Goal: Information Seeking & Learning: Learn about a topic

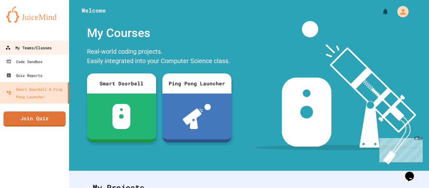
click at [38, 50] on div "My Teams/Classes" at bounding box center [28, 48] width 46 height 8
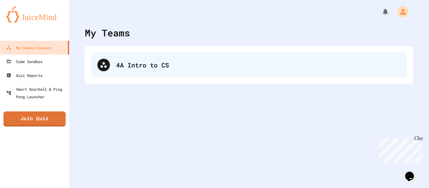
click at [193, 73] on div "4A Intro to CS" at bounding box center [249, 64] width 316 height 25
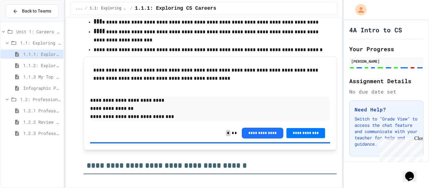
scroll to position [338, 0]
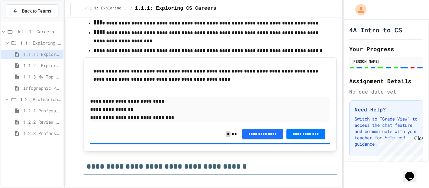
click at [263, 105] on p "**********" at bounding box center [210, 101] width 240 height 8
click at [40, 132] on span "1.2.3 Professional Communication Challenge" at bounding box center [42, 133] width 38 height 7
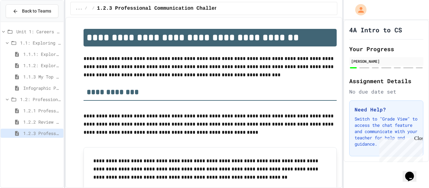
click at [55, 120] on span "1.2.2 Review - Professional Communication" at bounding box center [42, 122] width 38 height 7
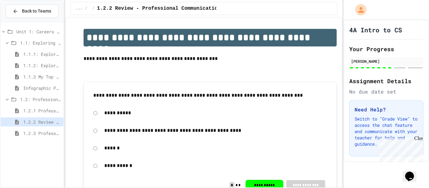
click at [55, 113] on span "1.2.1 Professional Communication" at bounding box center [42, 110] width 38 height 7
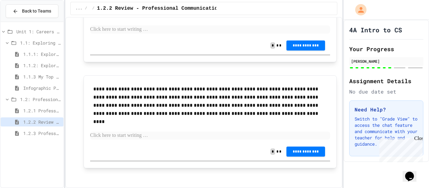
scroll to position [1275, 0]
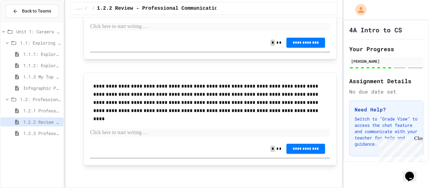
click at [40, 129] on div "1.2.3 Professional Communication Challenge" at bounding box center [32, 133] width 63 height 9
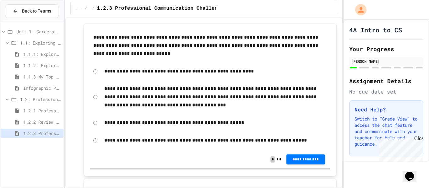
scroll to position [366, 0]
